Goal: Task Accomplishment & Management: Manage account settings

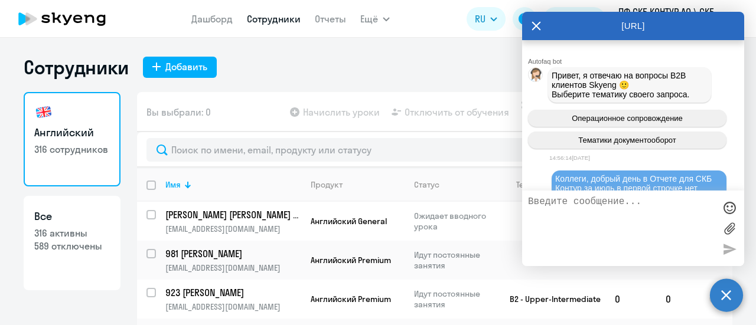
select select "30"
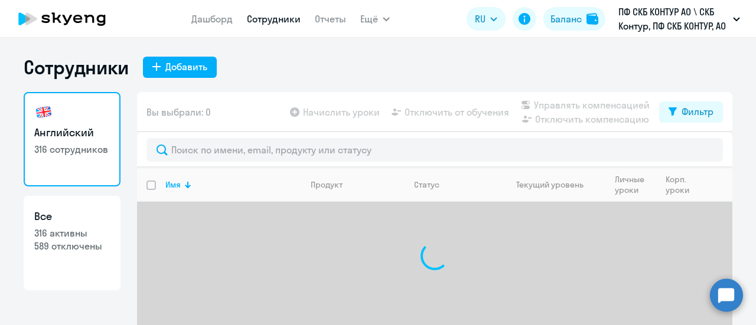
select select "30"
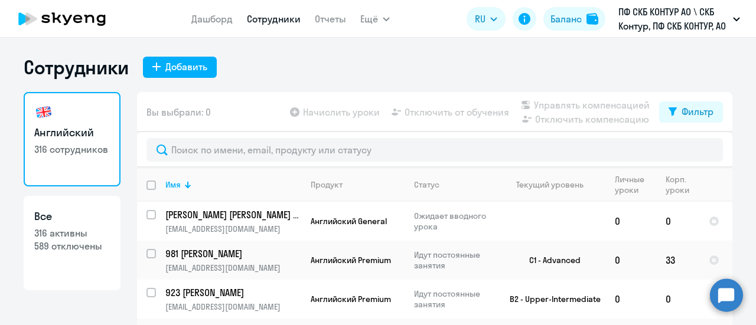
click at [731, 294] on circle at bounding box center [726, 295] width 33 height 33
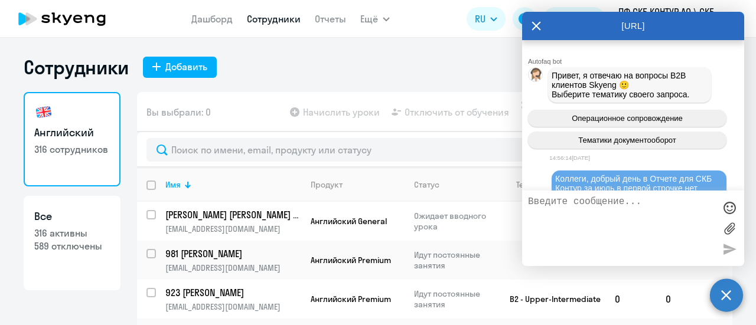
scroll to position [759, 0]
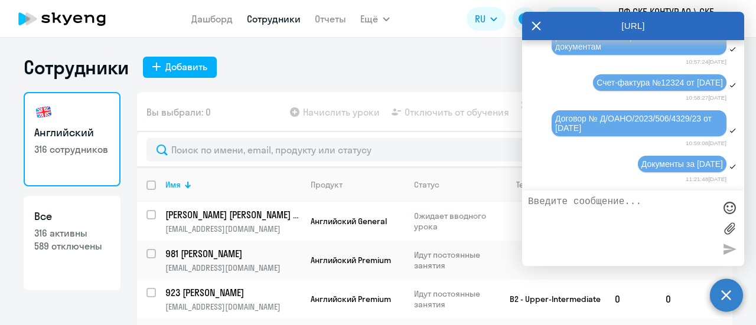
drag, startPoint x: 611, startPoint y: 206, endPoint x: 601, endPoint y: 208, distance: 10.3
click at [609, 206] on textarea at bounding box center [621, 229] width 187 height 64
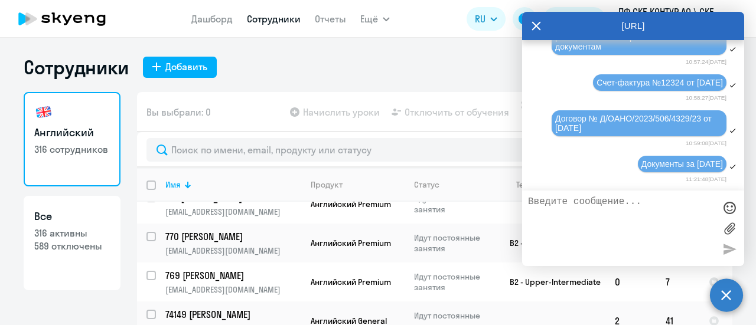
scroll to position [177, 0]
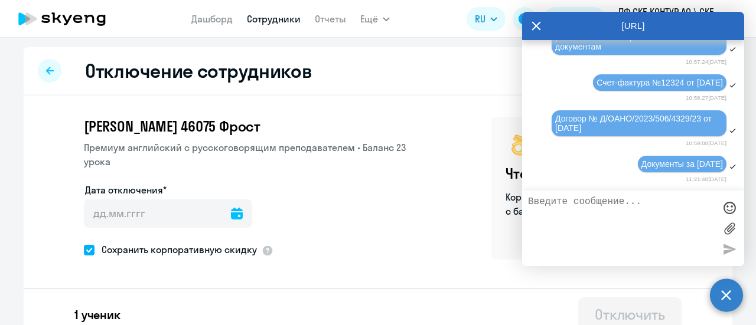
scroll to position [14, 0]
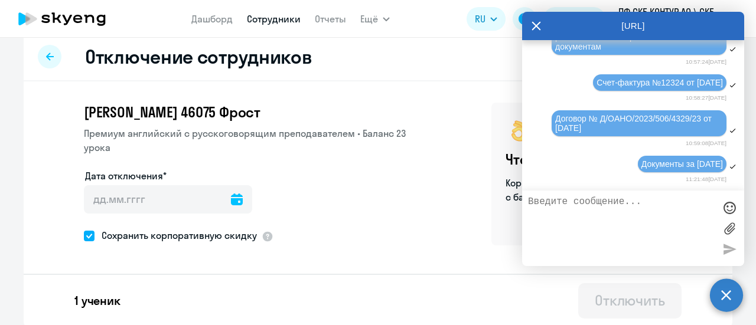
click at [341, 87] on div "[PERSON_NAME] 46075 Фрост Премиум [DEMOGRAPHIC_DATA] с русскоговорящим преподав…" at bounding box center [378, 204] width 709 height 246
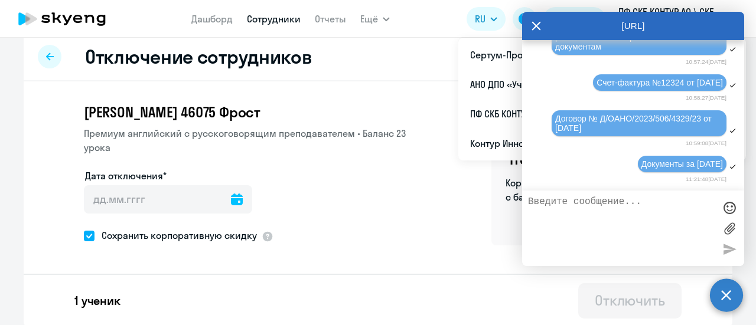
click at [542, 28] on div "[URL]" at bounding box center [633, 26] width 222 height 28
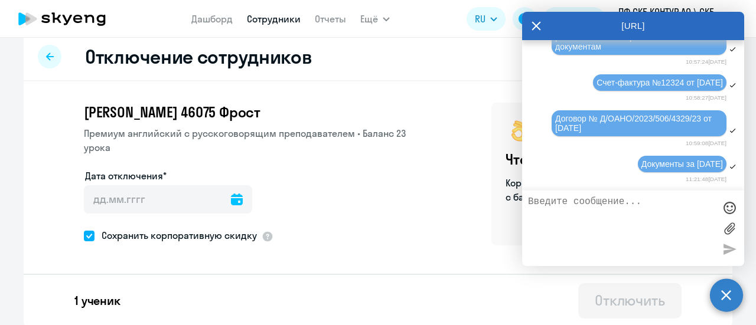
click at [529, 25] on div "[URL]" at bounding box center [633, 26] width 222 height 28
click at [538, 25] on icon at bounding box center [536, 26] width 9 height 9
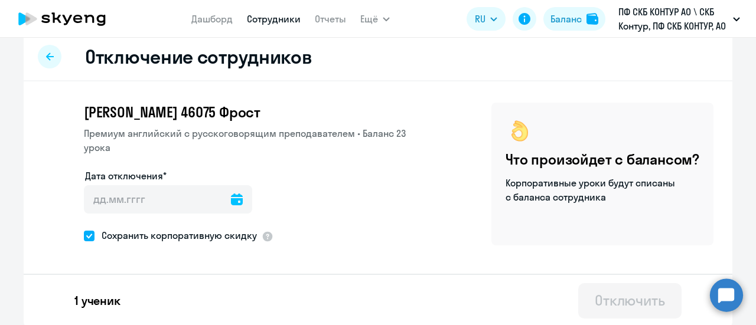
click at [377, 57] on div "Отключение сотрудников" at bounding box center [378, 57] width 709 height 48
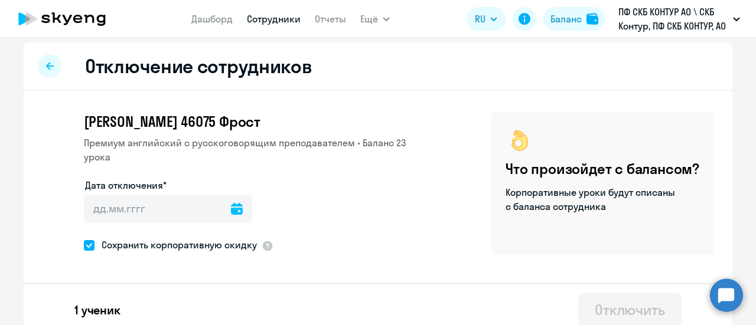
scroll to position [0, 0]
